Goal: Register for event/course

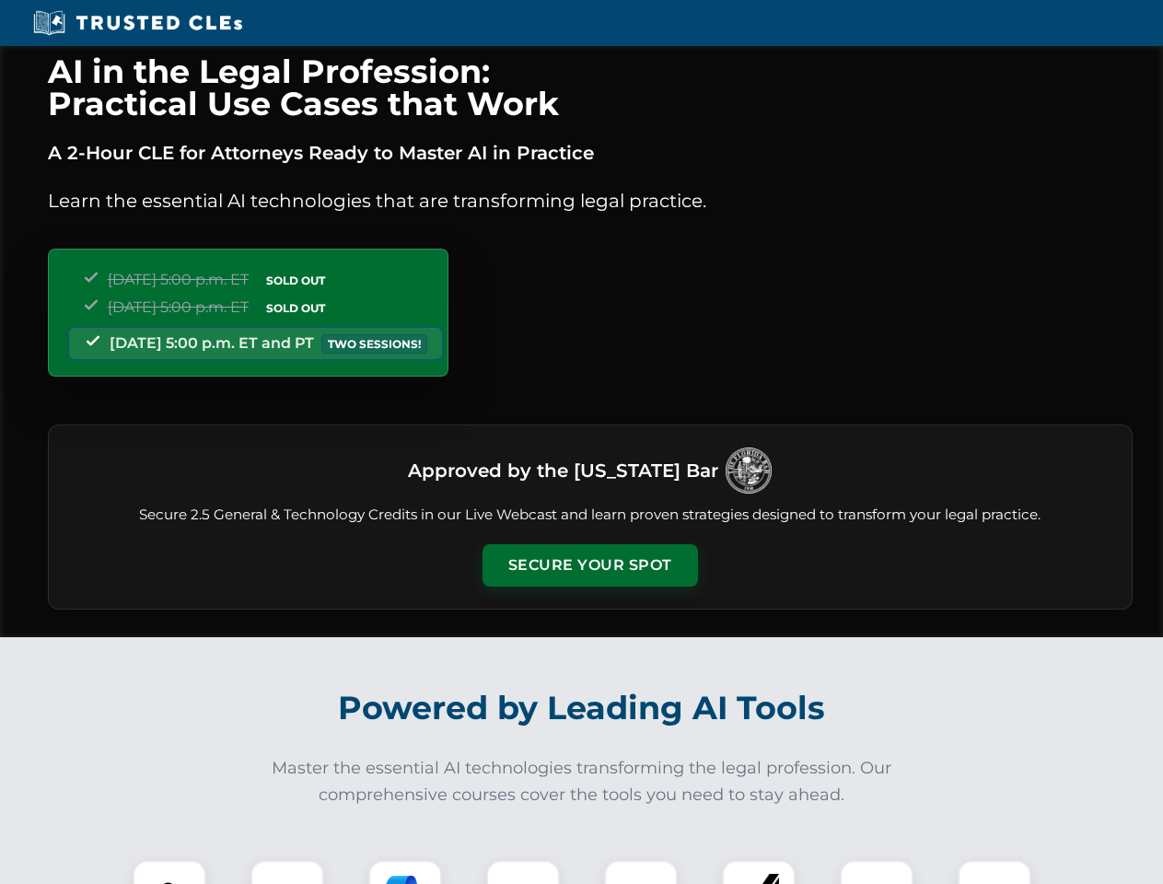
click at [590, 566] on button "Secure Your Spot" at bounding box center [591, 565] width 216 height 42
click at [170, 872] on img at bounding box center [169, 897] width 53 height 53
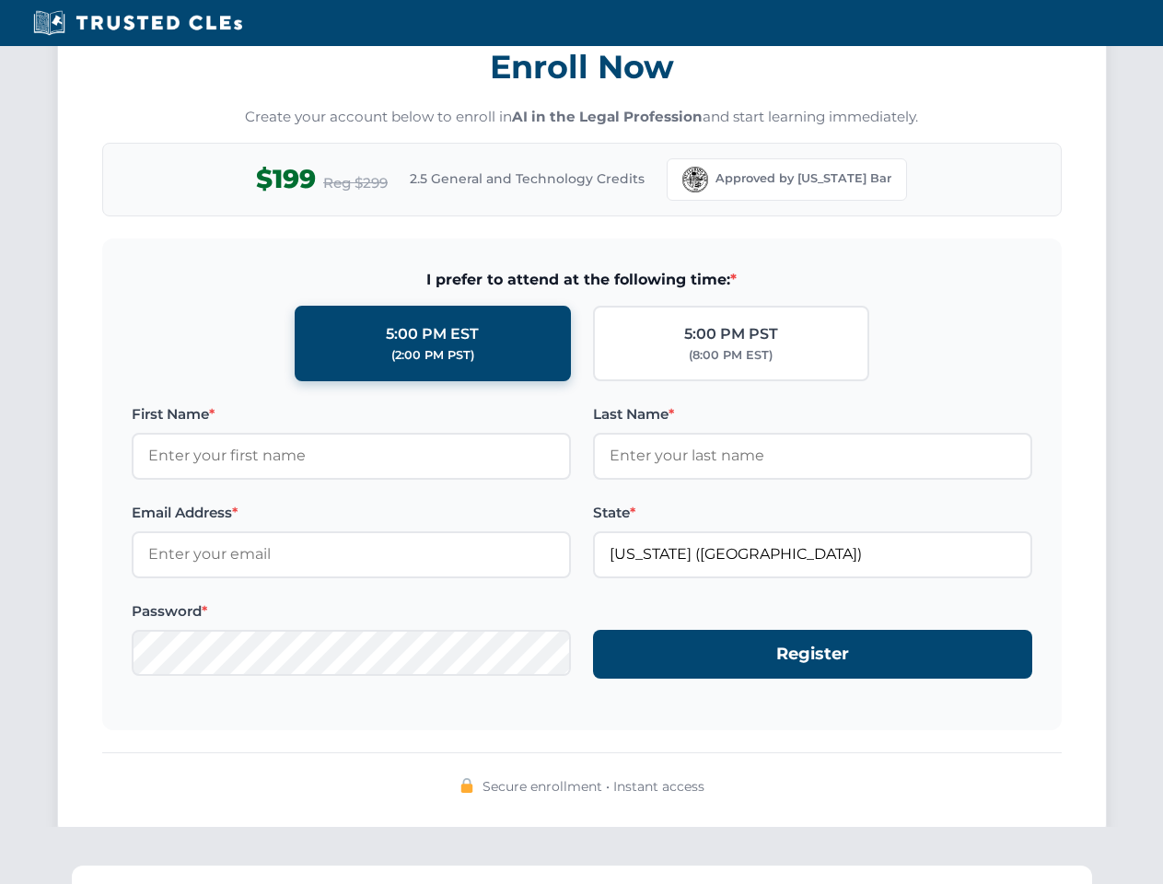
scroll to position [1808, 0]
